Goal: Transaction & Acquisition: Book appointment/travel/reservation

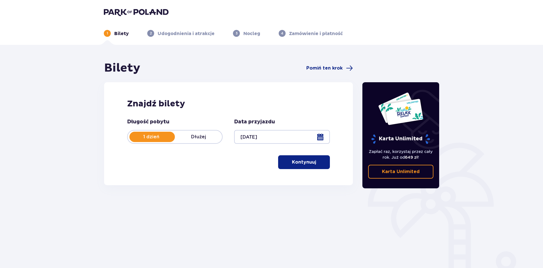
click at [317, 139] on div at bounding box center [281, 137] width 95 height 14
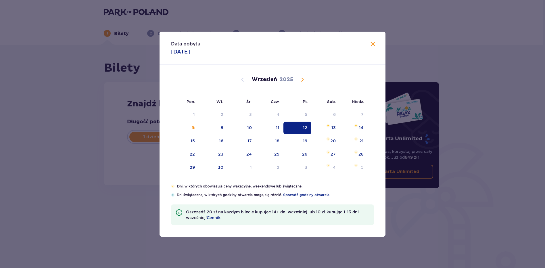
click at [304, 127] on div "12" at bounding box center [305, 128] width 4 height 6
click at [372, 41] on header "1 Bilety 2 Udogodnienia i atrakcje 3 Nocleg 4 Zamówienie i płatność" at bounding box center [271, 22] width 543 height 45
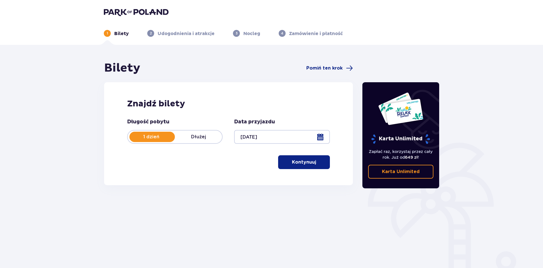
click at [314, 159] on span "button" at bounding box center [317, 162] width 7 height 7
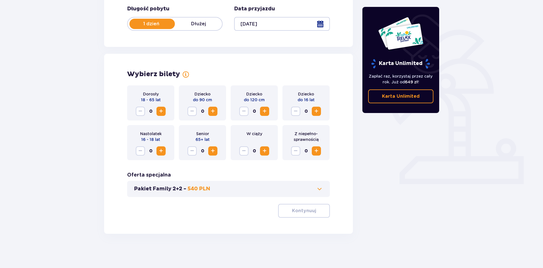
scroll to position [113, 0]
click at [162, 112] on span "Increase" at bounding box center [161, 111] width 7 height 7
click at [221, 190] on button "Pakiet Family 2+2 - 540 PLN" at bounding box center [228, 188] width 189 height 7
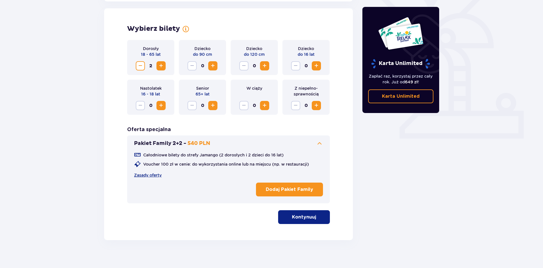
scroll to position [160, 0]
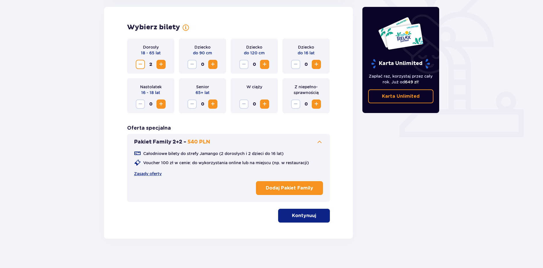
click at [231, 141] on button "Pakiet Family 2+2 - 540 PLN" at bounding box center [228, 142] width 189 height 7
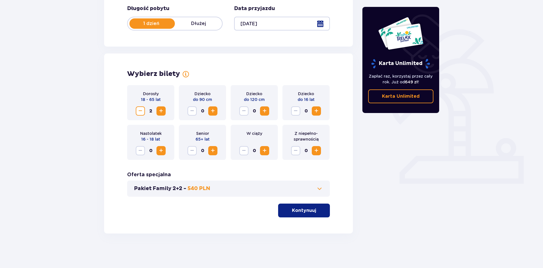
scroll to position [113, 0]
click at [298, 215] on button "Kontynuuj" at bounding box center [304, 211] width 52 height 14
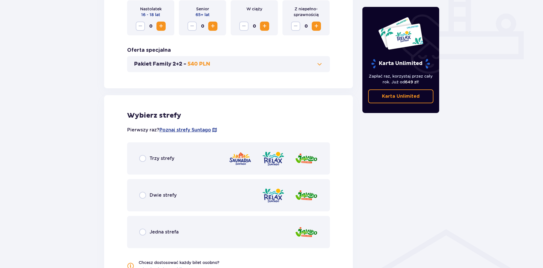
scroll to position [227, 0]
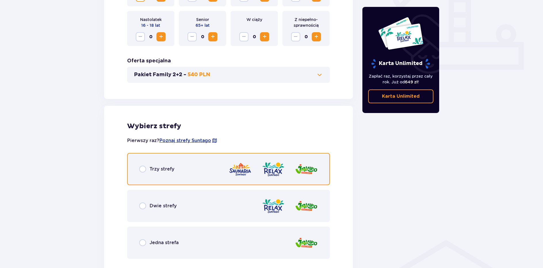
click at [141, 172] on input "radio" at bounding box center [142, 169] width 7 height 7
radio input "true"
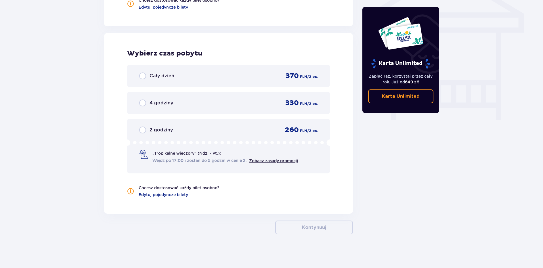
scroll to position [501, 0]
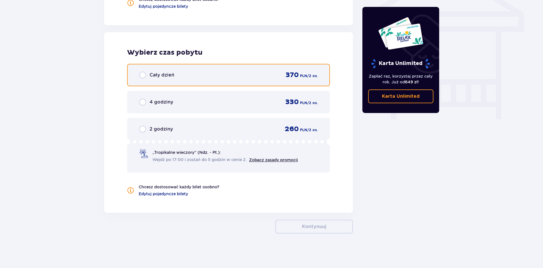
click at [141, 75] on input "radio" at bounding box center [142, 75] width 7 height 7
radio input "true"
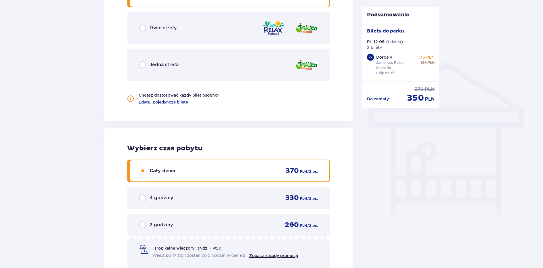
scroll to position [389, 0]
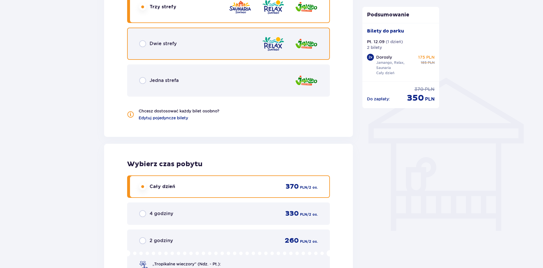
click at [141, 47] on input "radio" at bounding box center [142, 43] width 7 height 7
radio input "true"
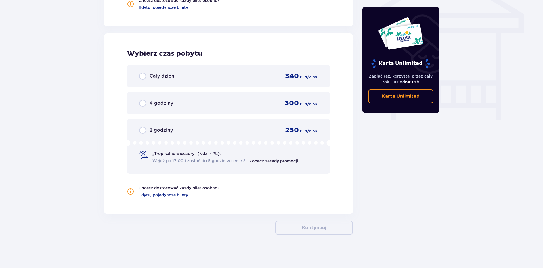
scroll to position [501, 0]
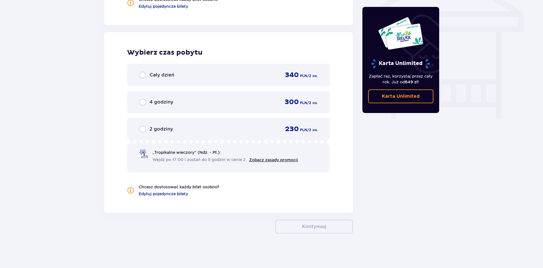
click at [141, 71] on div "Cały dzień 340 PLN / 2 os." at bounding box center [228, 75] width 179 height 9
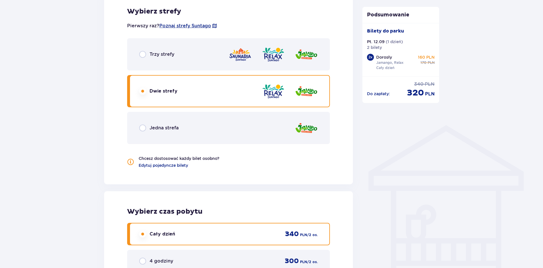
scroll to position [332, 0]
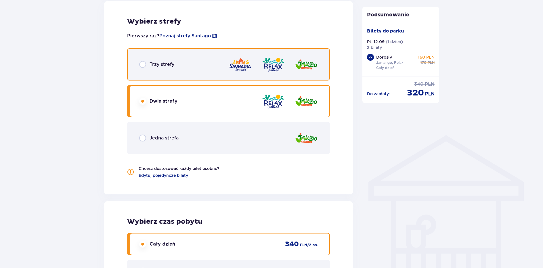
click at [144, 65] on input "radio" at bounding box center [142, 64] width 7 height 7
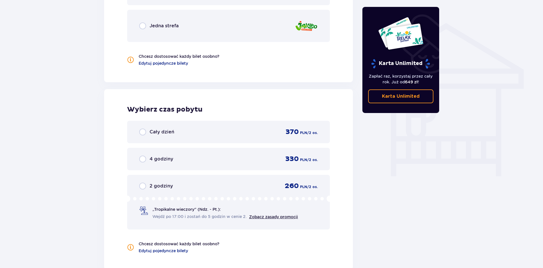
scroll to position [357, 0]
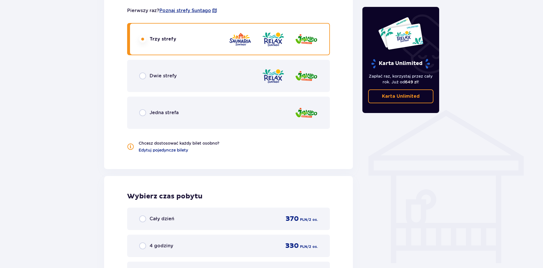
click at [146, 220] on div "Cały dzień" at bounding box center [156, 218] width 35 height 7
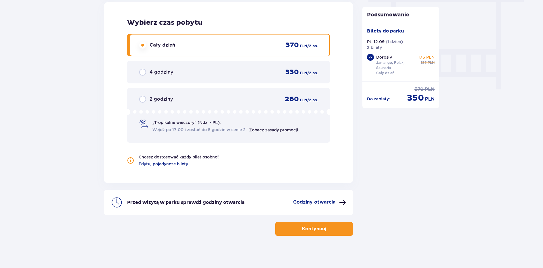
scroll to position [533, 0]
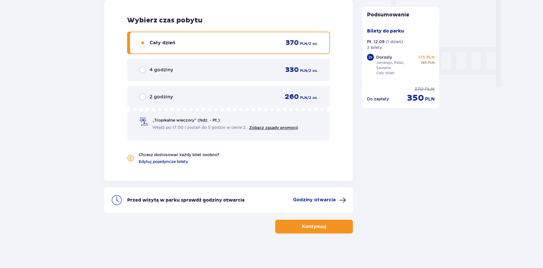
click at [302, 224] on p "Kontynuuj" at bounding box center [314, 226] width 24 height 6
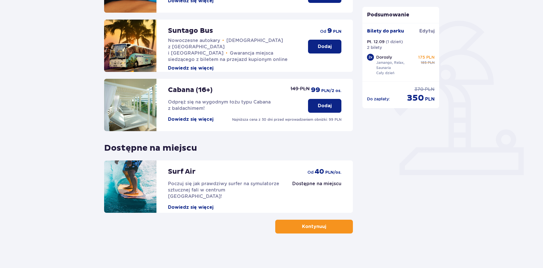
click at [307, 227] on p "Kontynuuj" at bounding box center [314, 226] width 24 height 6
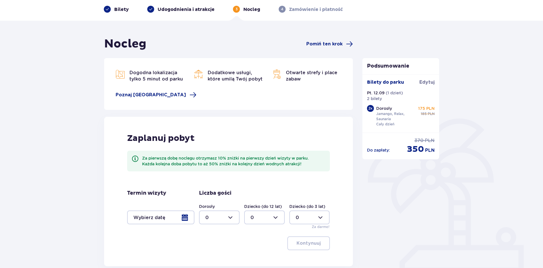
scroll to position [78, 0]
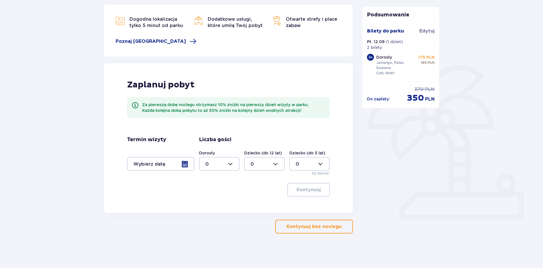
click at [233, 163] on div at bounding box center [219, 164] width 41 height 14
click at [211, 203] on div "2" at bounding box center [219, 205] width 28 height 6
type input "2"
click at [187, 165] on div at bounding box center [160, 164] width 67 height 14
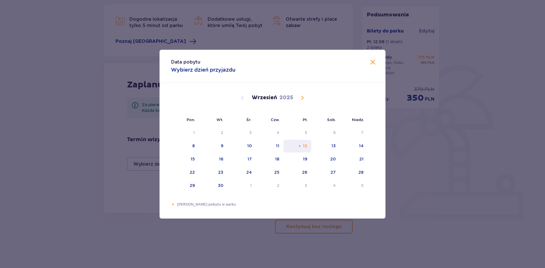
click at [307, 145] on div "12" at bounding box center [298, 146] width 28 height 13
click at [372, 62] on span at bounding box center [373, 62] width 7 height 7
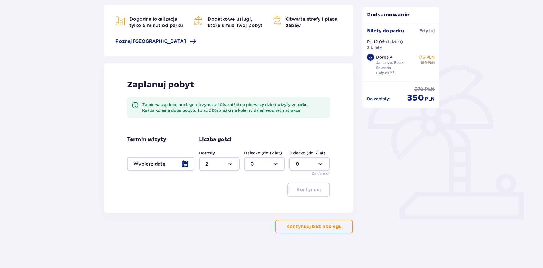
click at [278, 164] on div at bounding box center [264, 164] width 41 height 14
click at [276, 162] on div at bounding box center [264, 164] width 41 height 14
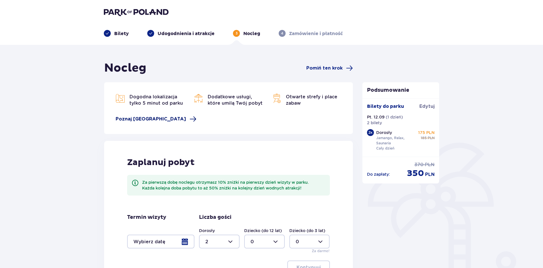
click at [156, 117] on span "Poznaj Suntago Village" at bounding box center [151, 119] width 70 height 6
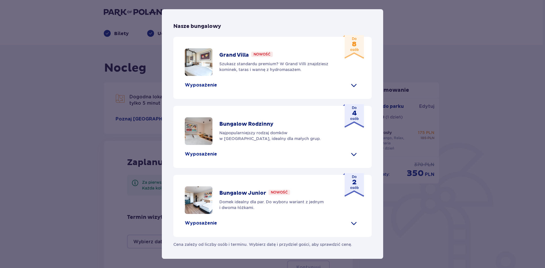
scroll to position [233, 0]
click at [351, 221] on span at bounding box center [353, 223] width 9 height 9
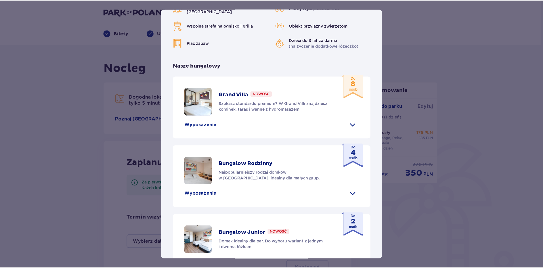
scroll to position [0, 0]
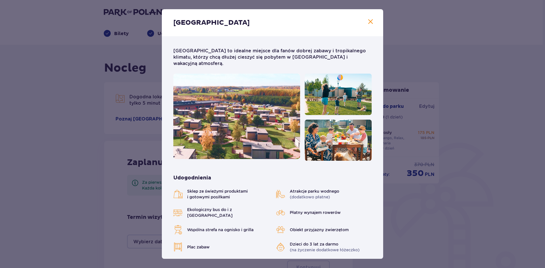
click at [370, 20] on span at bounding box center [370, 21] width 7 height 7
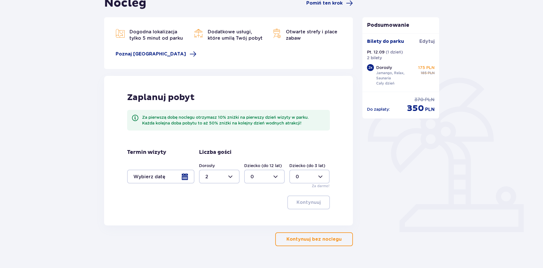
scroll to position [78, 0]
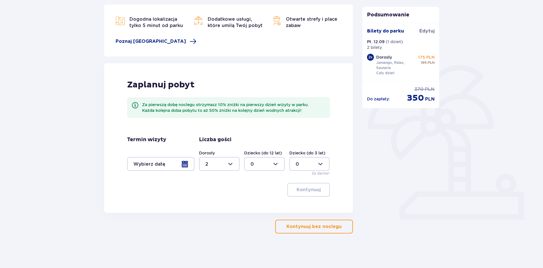
click at [186, 164] on div at bounding box center [160, 164] width 67 height 14
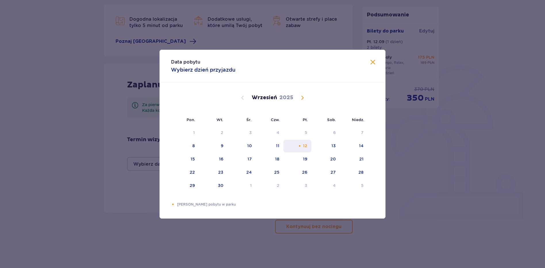
click at [303, 146] on div "12" at bounding box center [298, 146] width 28 height 13
click at [327, 143] on div "13" at bounding box center [325, 146] width 28 height 13
type input "12.09.25 - 13.09.25"
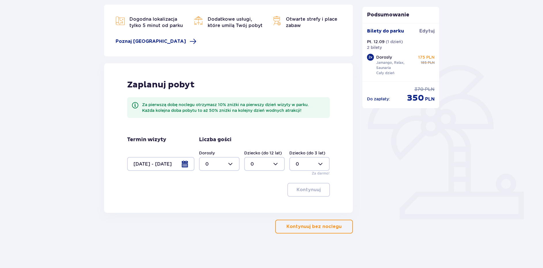
click at [229, 166] on div at bounding box center [219, 164] width 41 height 14
click at [206, 204] on p "2" at bounding box center [206, 205] width 3 height 6
type input "2"
click at [290, 188] on button "Kontynuuj" at bounding box center [308, 190] width 43 height 14
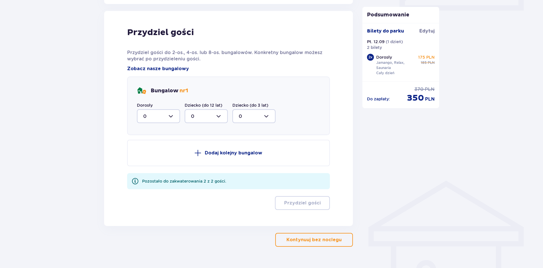
scroll to position [290, 0]
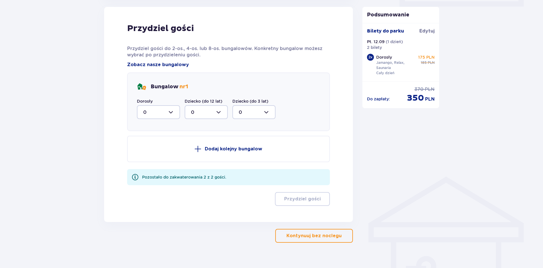
click at [162, 108] on div at bounding box center [158, 112] width 43 height 14
click at [155, 151] on div "2" at bounding box center [158, 154] width 30 height 6
type input "2"
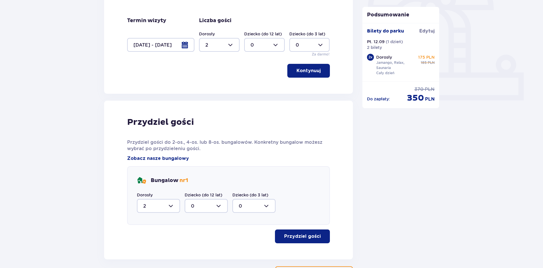
scroll to position [230, 0]
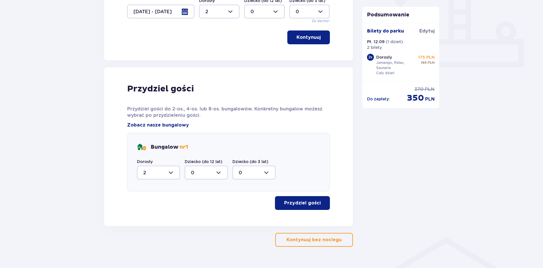
click at [284, 204] on p "Przydziel gości" at bounding box center [302, 203] width 37 height 6
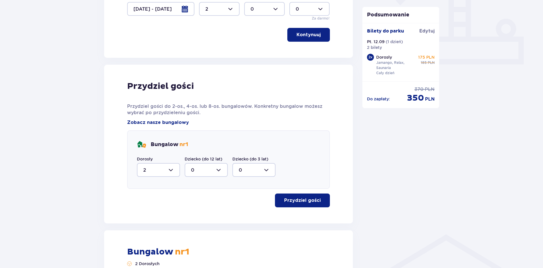
scroll to position [223, 0]
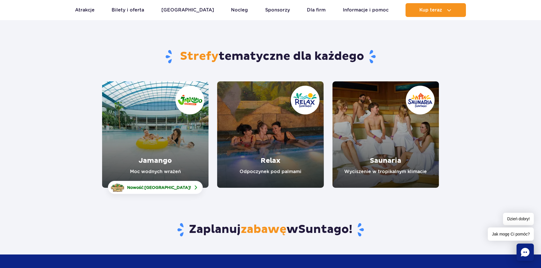
scroll to position [29, 0]
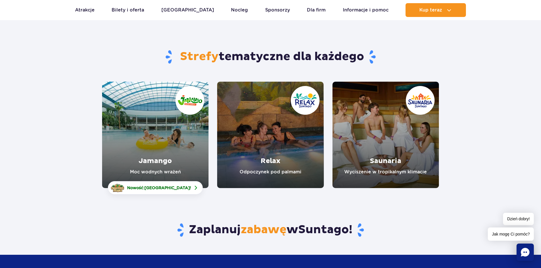
click at [158, 155] on link "Jamango" at bounding box center [155, 135] width 106 height 106
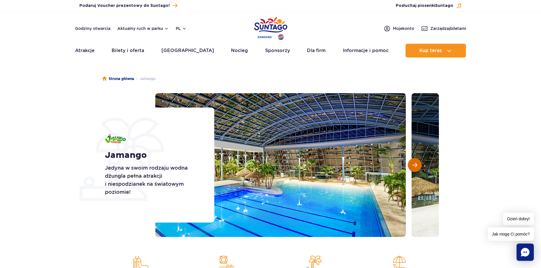
click at [413, 165] on span "Następny slajd" at bounding box center [414, 164] width 5 height 5
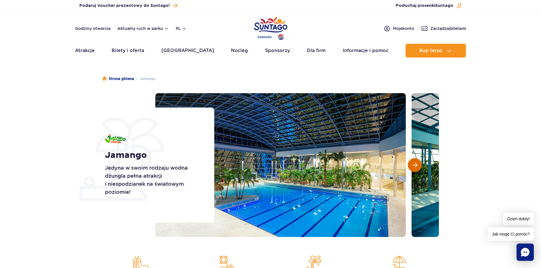
click at [413, 165] on span "Następny slajd" at bounding box center [414, 164] width 5 height 5
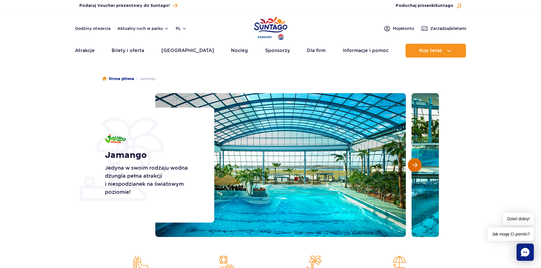
click at [414, 165] on span "Następny slajd" at bounding box center [414, 164] width 5 height 5
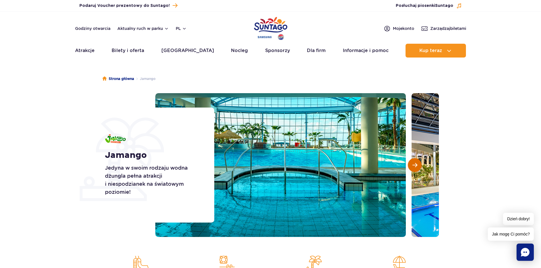
click at [414, 165] on span "Następny slajd" at bounding box center [414, 164] width 5 height 5
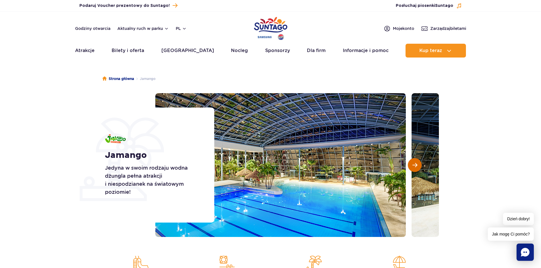
click at [414, 165] on span "Następny slajd" at bounding box center [414, 164] width 5 height 5
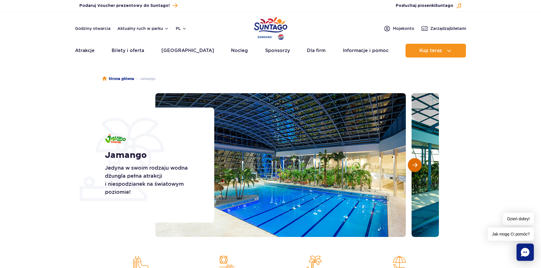
click at [414, 165] on span "Następny slajd" at bounding box center [414, 164] width 5 height 5
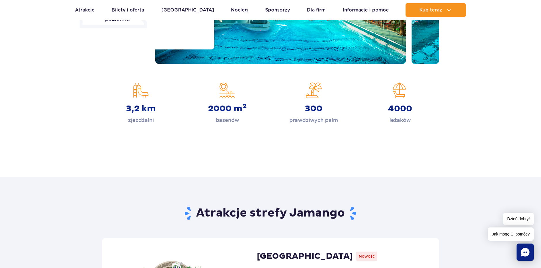
scroll to position [288, 0]
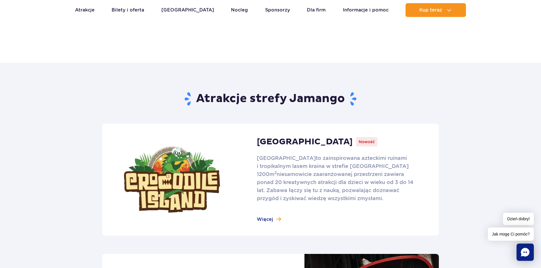
click at [266, 210] on link at bounding box center [270, 180] width 337 height 112
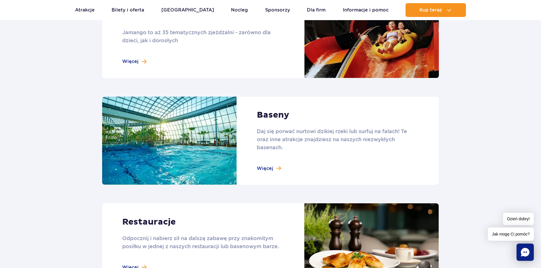
scroll to position [575, 0]
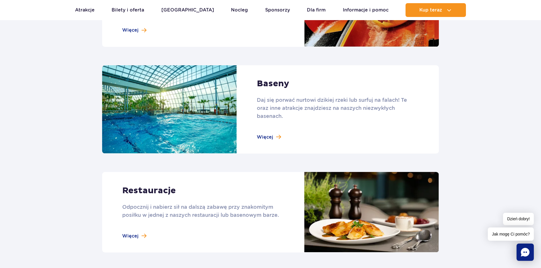
click at [260, 137] on link at bounding box center [270, 109] width 337 height 89
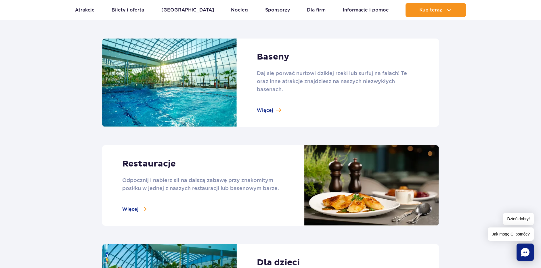
scroll to position [633, 0]
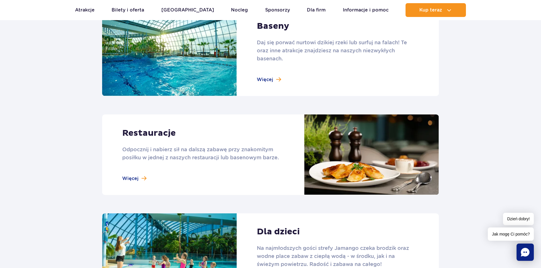
click at [139, 176] on link at bounding box center [270, 154] width 337 height 81
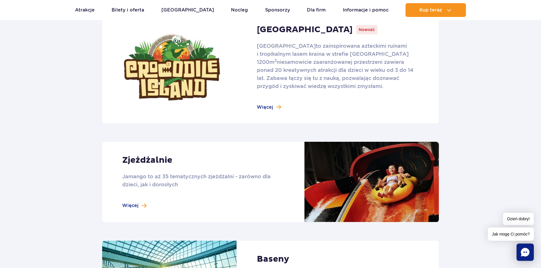
scroll to position [374, 0]
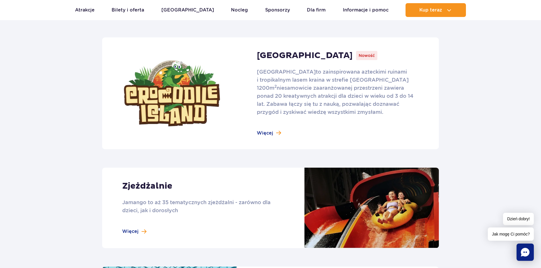
click at [125, 235] on link at bounding box center [270, 208] width 337 height 81
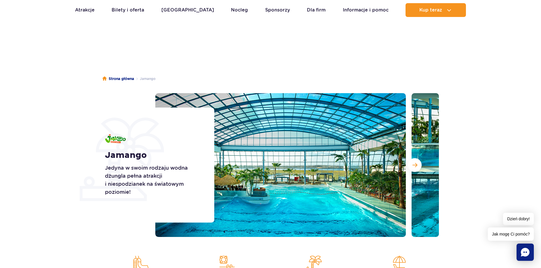
scroll to position [29, 0]
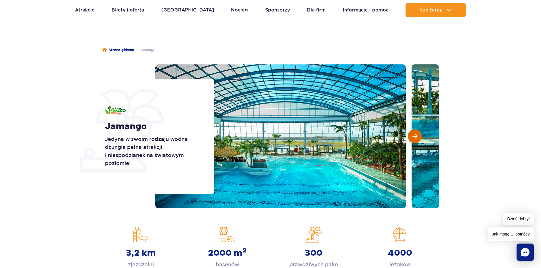
click at [418, 138] on button "Następny slajd" at bounding box center [415, 136] width 14 height 14
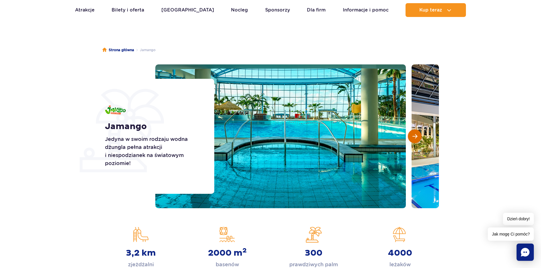
click at [418, 137] on button "Następny slajd" at bounding box center [415, 136] width 14 height 14
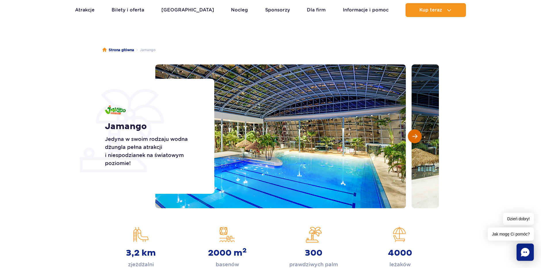
click at [418, 137] on button "Następny slajd" at bounding box center [415, 136] width 14 height 14
click at [419, 137] on button "Następny slajd" at bounding box center [415, 136] width 14 height 14
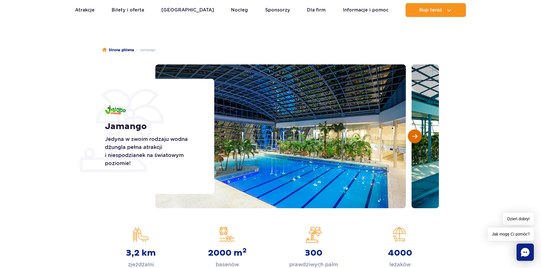
click at [419, 137] on button "Następny slajd" at bounding box center [415, 136] width 14 height 14
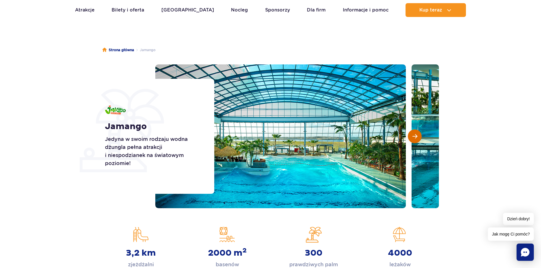
click at [419, 137] on button "Następny slajd" at bounding box center [415, 136] width 14 height 14
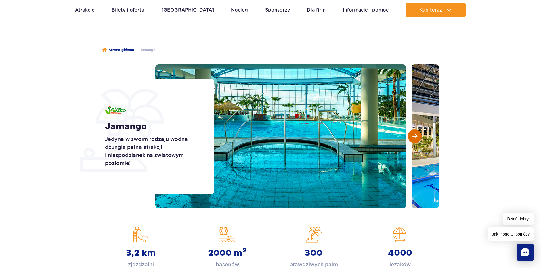
drag, startPoint x: 419, startPoint y: 137, endPoint x: 414, endPoint y: 139, distance: 4.7
click at [419, 138] on button "Następny slajd" at bounding box center [415, 136] width 14 height 14
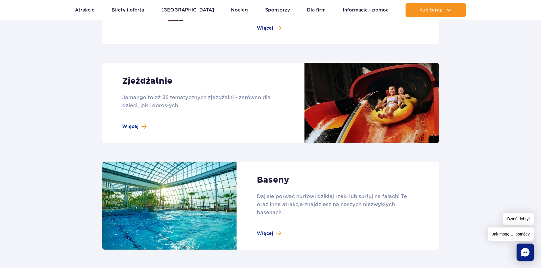
scroll to position [489, 0]
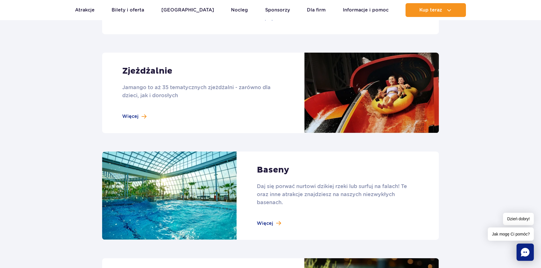
click at [135, 116] on link at bounding box center [270, 93] width 337 height 81
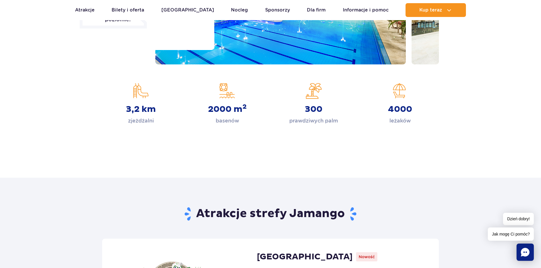
scroll to position [0, 0]
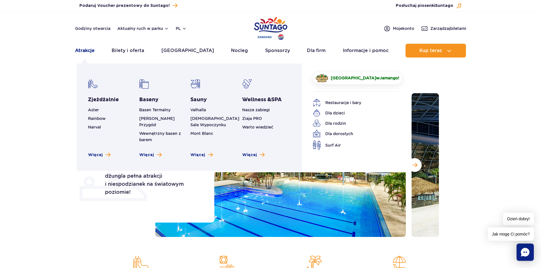
click at [83, 49] on link "Atrakcje" at bounding box center [85, 51] width 20 height 14
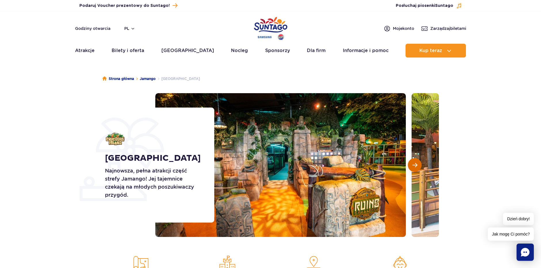
click at [416, 162] on span "Następny slajd" at bounding box center [414, 164] width 5 height 5
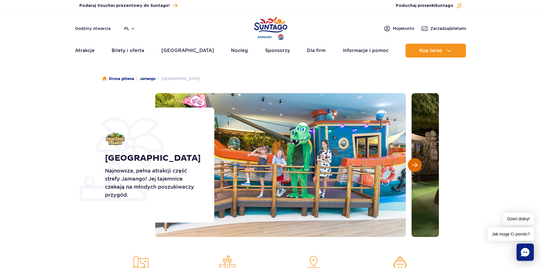
click at [416, 162] on span "Następny slajd" at bounding box center [414, 164] width 5 height 5
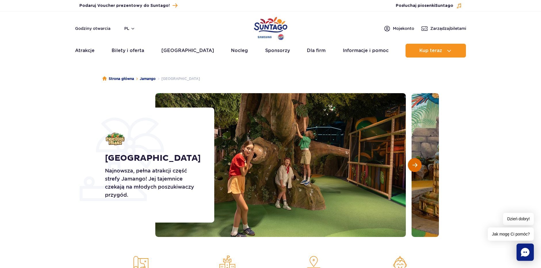
click at [416, 162] on span "Następny slajd" at bounding box center [414, 164] width 5 height 5
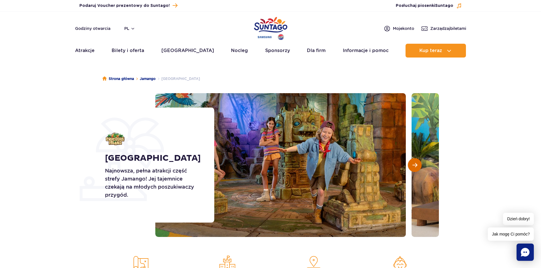
click at [416, 162] on span "Następny slajd" at bounding box center [414, 164] width 5 height 5
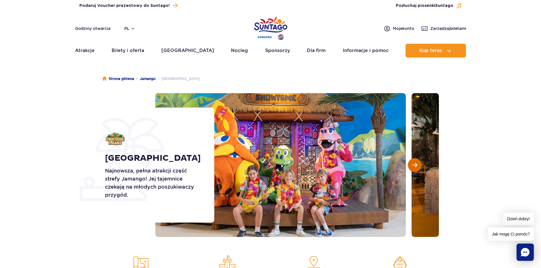
click at [416, 162] on span "Następny slajd" at bounding box center [414, 164] width 5 height 5
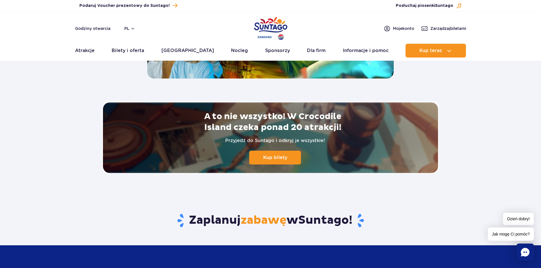
scroll to position [1265, 0]
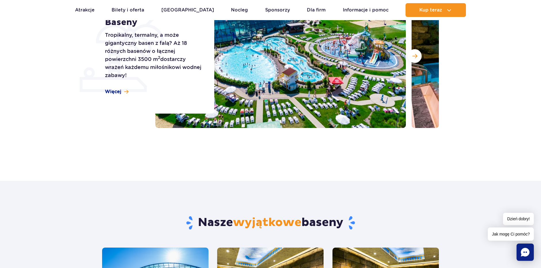
scroll to position [29, 0]
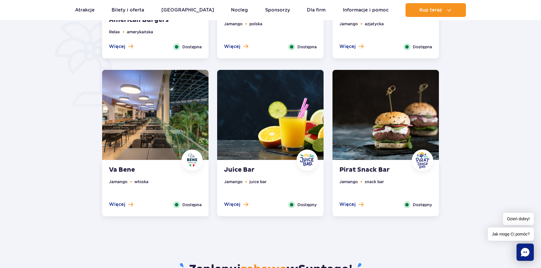
scroll to position [518, 0]
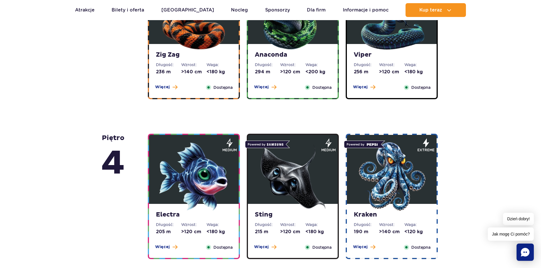
scroll to position [431, 0]
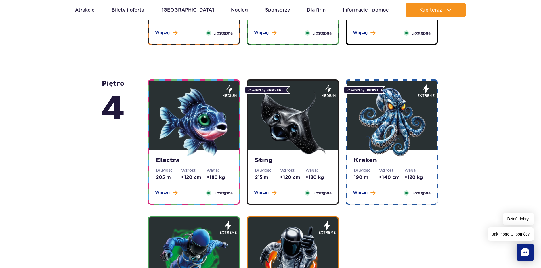
click at [174, 131] on img at bounding box center [193, 122] width 69 height 69
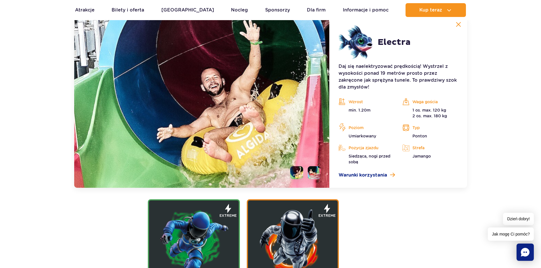
scroll to position [672, 0]
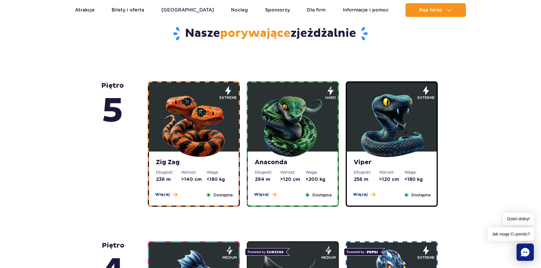
click at [217, 109] on img at bounding box center [193, 124] width 69 height 69
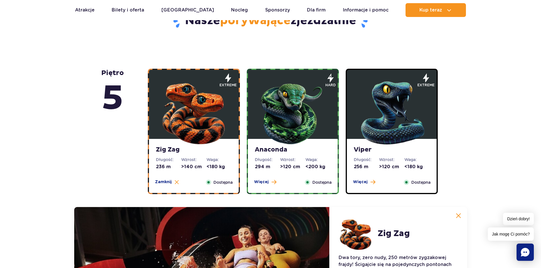
click at [367, 132] on img at bounding box center [391, 111] width 69 height 69
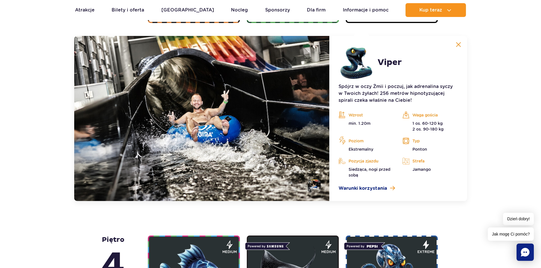
scroll to position [500, 0]
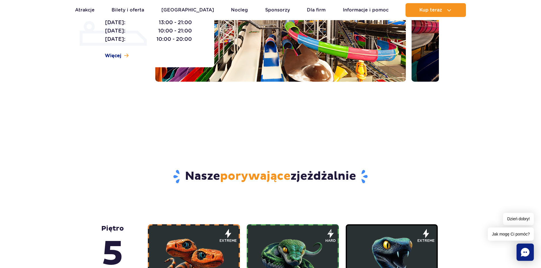
scroll to position [29, 0]
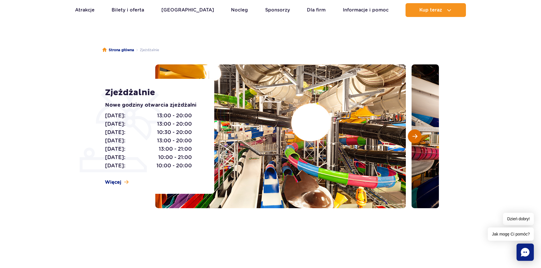
click at [415, 135] on span "Następny slajd" at bounding box center [414, 136] width 5 height 5
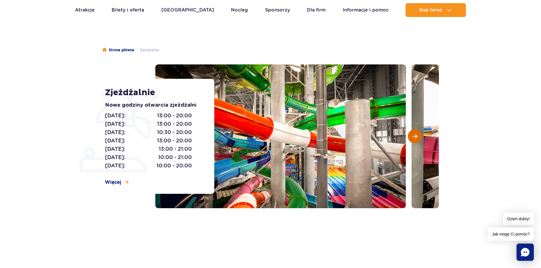
click at [415, 135] on span "Następny slajd" at bounding box center [414, 136] width 5 height 5
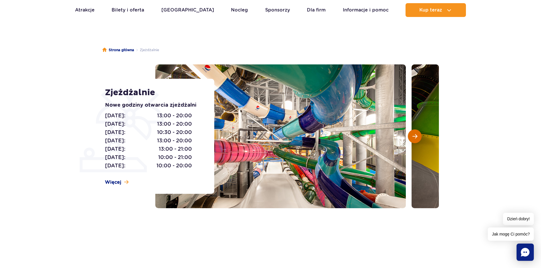
click at [415, 135] on span "Następny slajd" at bounding box center [414, 136] width 5 height 5
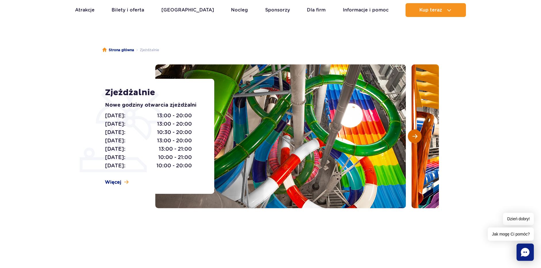
click at [415, 135] on span "Następny slajd" at bounding box center [414, 136] width 5 height 5
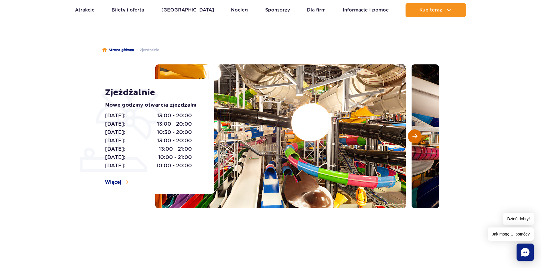
click at [415, 135] on span "Następny slajd" at bounding box center [414, 136] width 5 height 5
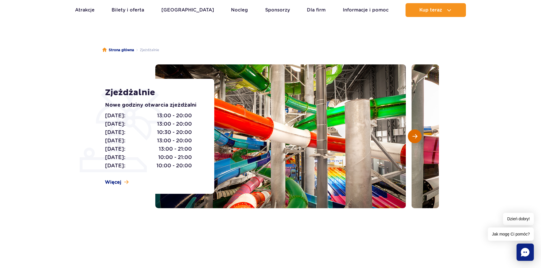
click at [415, 135] on span "Następny slajd" at bounding box center [414, 136] width 5 height 5
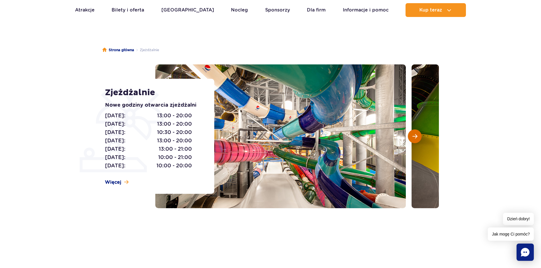
click at [415, 135] on span "Następny slajd" at bounding box center [414, 136] width 5 height 5
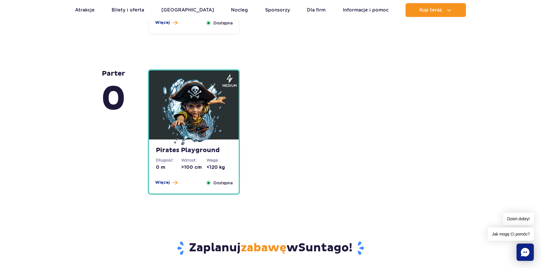
scroll to position [1380, 0]
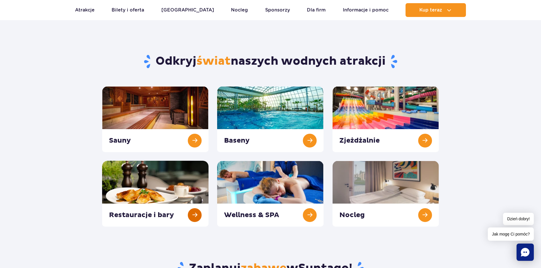
scroll to position [58, 0]
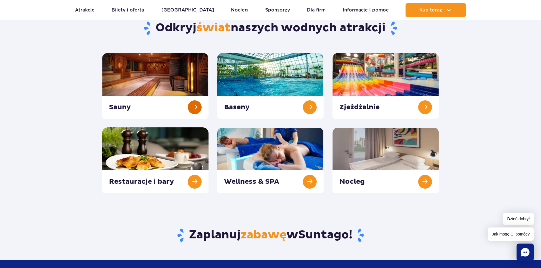
click at [166, 114] on link at bounding box center [155, 86] width 106 height 66
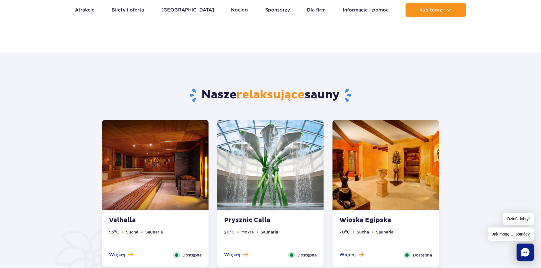
scroll to position [288, 0]
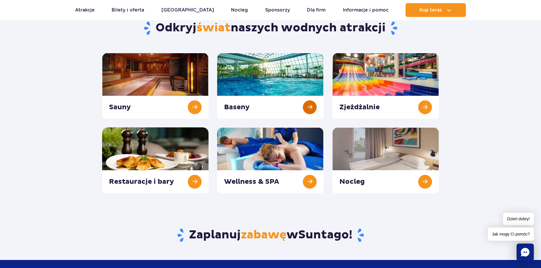
click at [300, 112] on link at bounding box center [270, 86] width 106 height 66
click at [158, 170] on link at bounding box center [155, 160] width 106 height 66
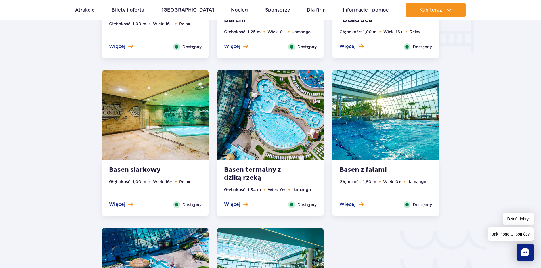
scroll to position [863, 0]
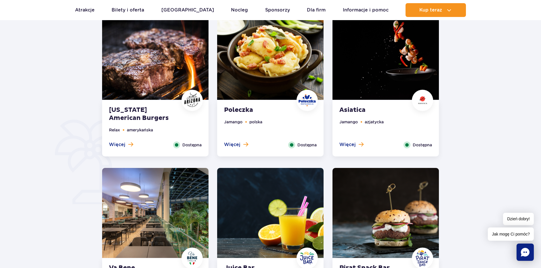
scroll to position [374, 0]
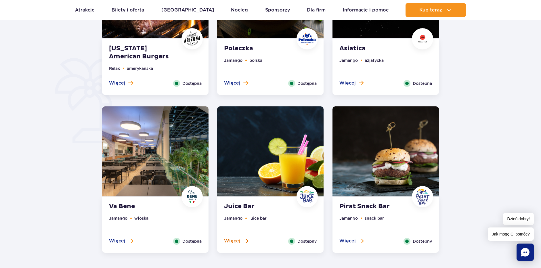
click at [240, 240] on span "Więcej" at bounding box center [232, 241] width 16 height 6
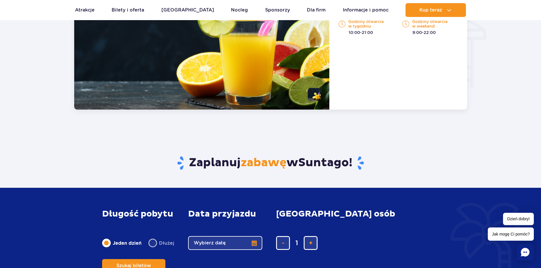
scroll to position [490, 0]
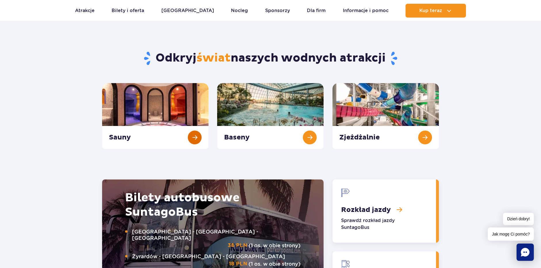
scroll to position [575, 0]
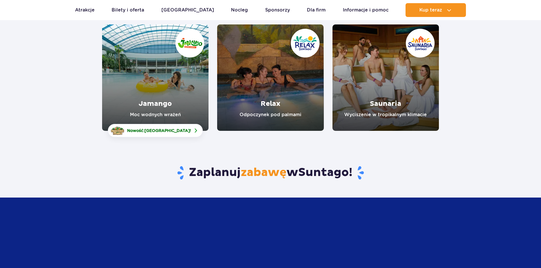
scroll to position [86, 0]
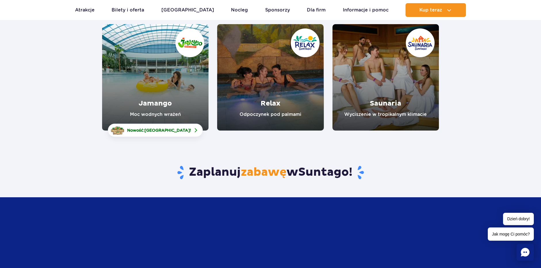
click at [265, 106] on link "Relax" at bounding box center [270, 77] width 106 height 106
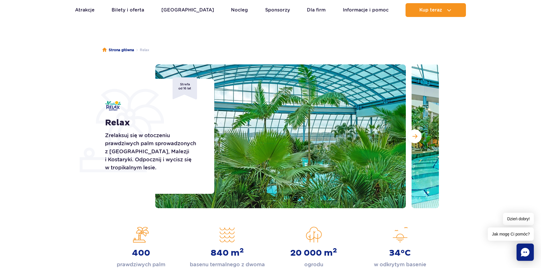
scroll to position [58, 0]
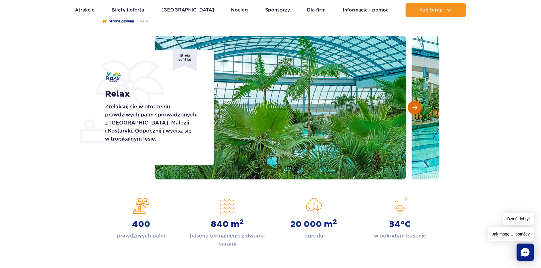
click at [409, 108] on button "Następny slajd" at bounding box center [415, 108] width 14 height 14
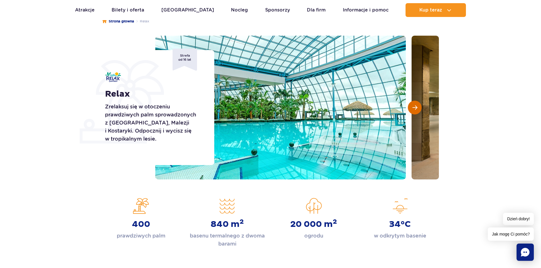
click at [410, 108] on button "Następny slajd" at bounding box center [415, 108] width 14 height 14
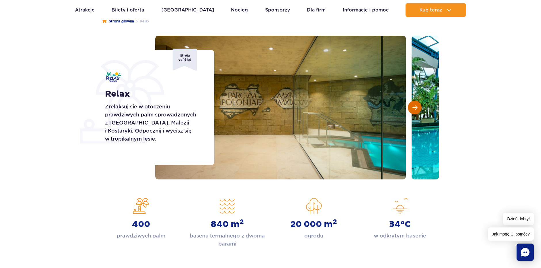
click at [410, 108] on button "Następny slajd" at bounding box center [415, 108] width 14 height 14
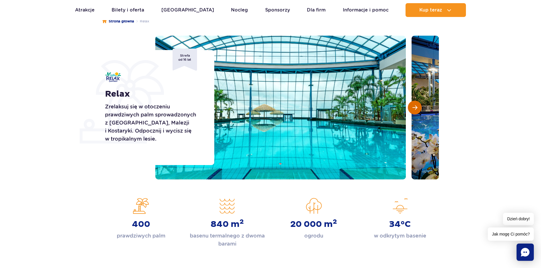
click at [410, 108] on button "Następny slajd" at bounding box center [415, 108] width 14 height 14
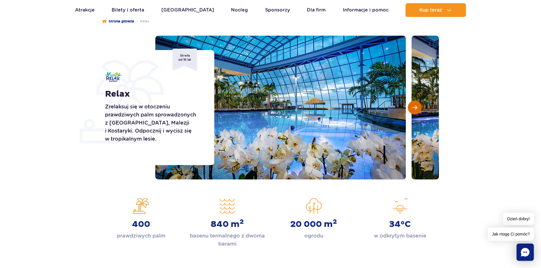
click at [410, 108] on button "Następny slajd" at bounding box center [415, 108] width 14 height 14
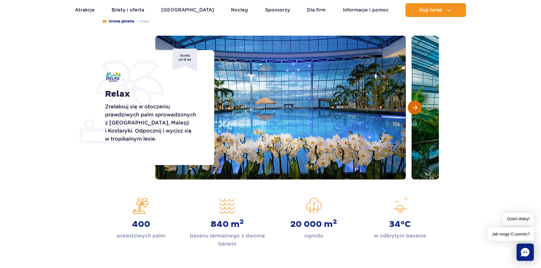
click at [410, 108] on button "Następny slajd" at bounding box center [415, 108] width 14 height 14
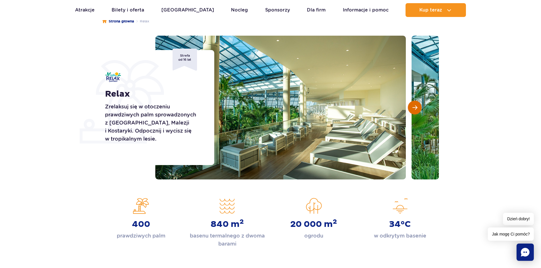
click at [410, 108] on button "Następny slajd" at bounding box center [415, 108] width 14 height 14
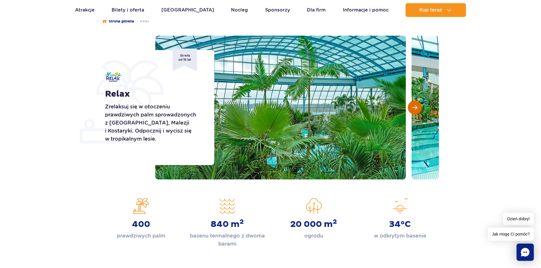
click at [410, 108] on button "Następny slajd" at bounding box center [415, 108] width 14 height 14
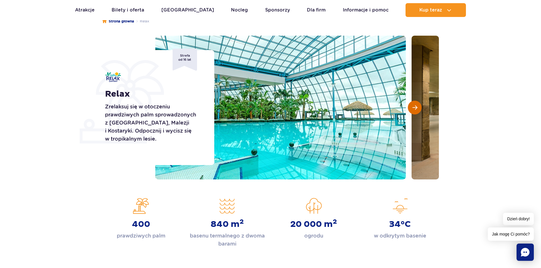
click at [410, 107] on button "Następny slajd" at bounding box center [415, 108] width 14 height 14
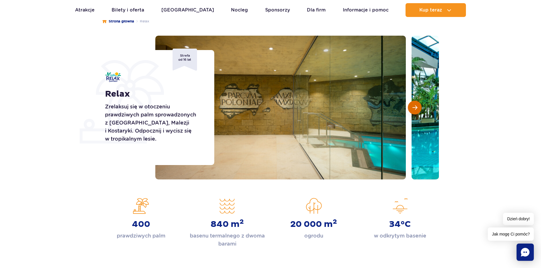
click at [410, 107] on button "Następny slajd" at bounding box center [415, 108] width 14 height 14
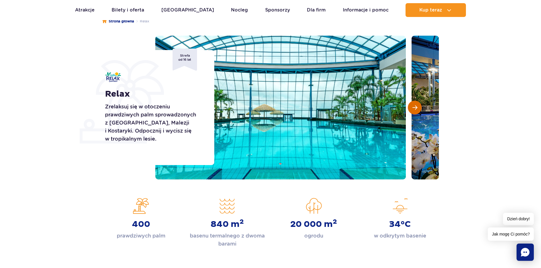
click at [410, 107] on button "Następny slajd" at bounding box center [415, 108] width 14 height 14
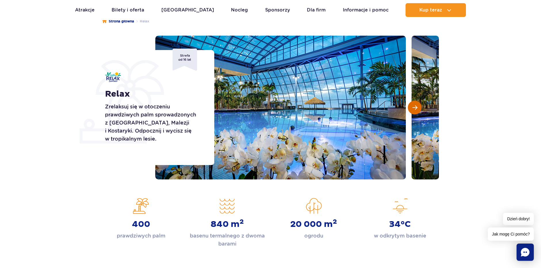
click at [410, 107] on button "Następny slajd" at bounding box center [415, 108] width 14 height 14
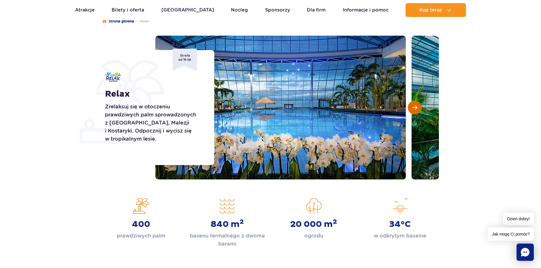
click at [410, 107] on button "Następny slajd" at bounding box center [415, 108] width 14 height 14
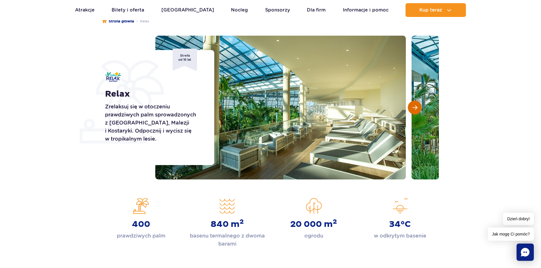
click at [410, 107] on button "Następny slajd" at bounding box center [415, 108] width 14 height 14
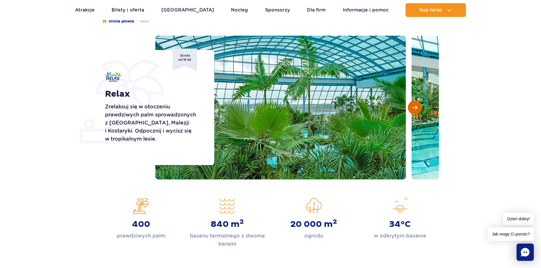
click at [410, 107] on button "Następny slajd" at bounding box center [415, 108] width 14 height 14
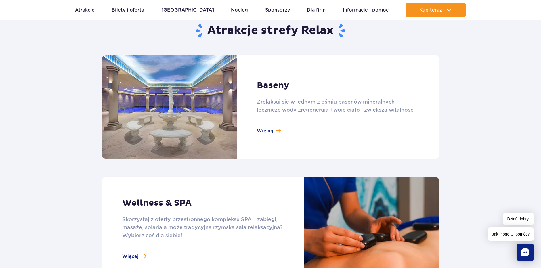
scroll to position [374, 0]
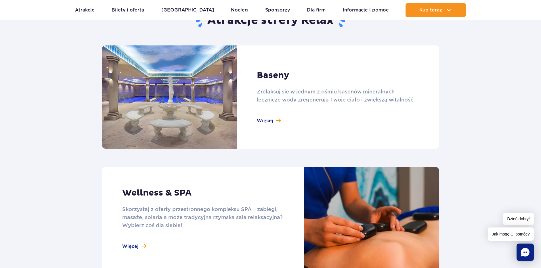
click at [263, 122] on link at bounding box center [270, 96] width 337 height 103
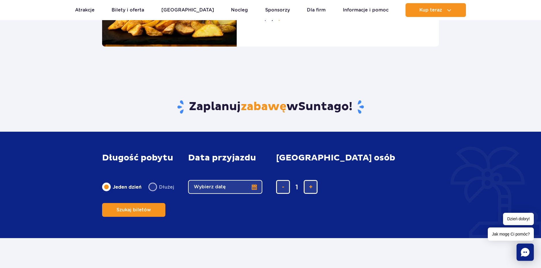
scroll to position [546, 0]
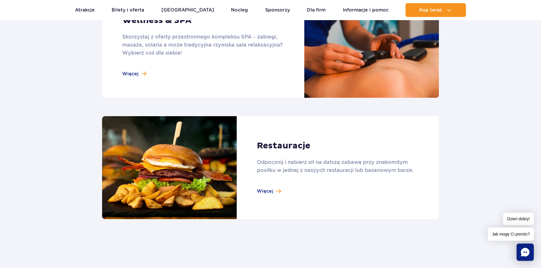
click at [139, 74] on link at bounding box center [270, 46] width 337 height 103
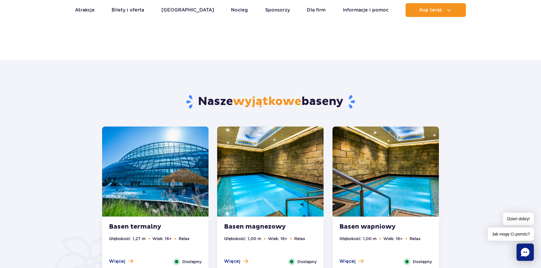
scroll to position [86, 0]
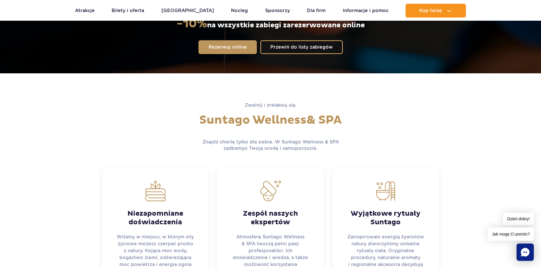
scroll to position [144, 0]
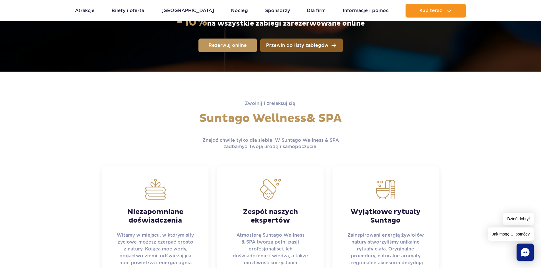
click at [304, 47] on span "Przewiń do listy zabiegów" at bounding box center [297, 45] width 62 height 5
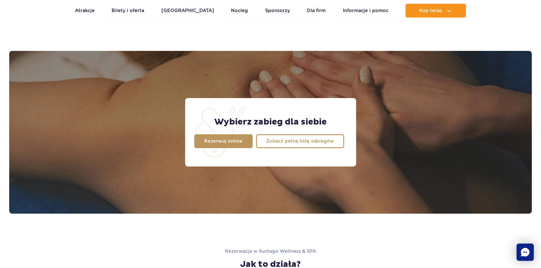
scroll to position [453, 0]
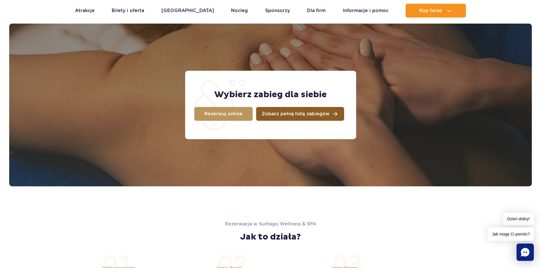
click at [290, 110] on link "Zobacz pełną listę zabiegów" at bounding box center [300, 114] width 88 height 14
